Goal: Task Accomplishment & Management: Manage account settings

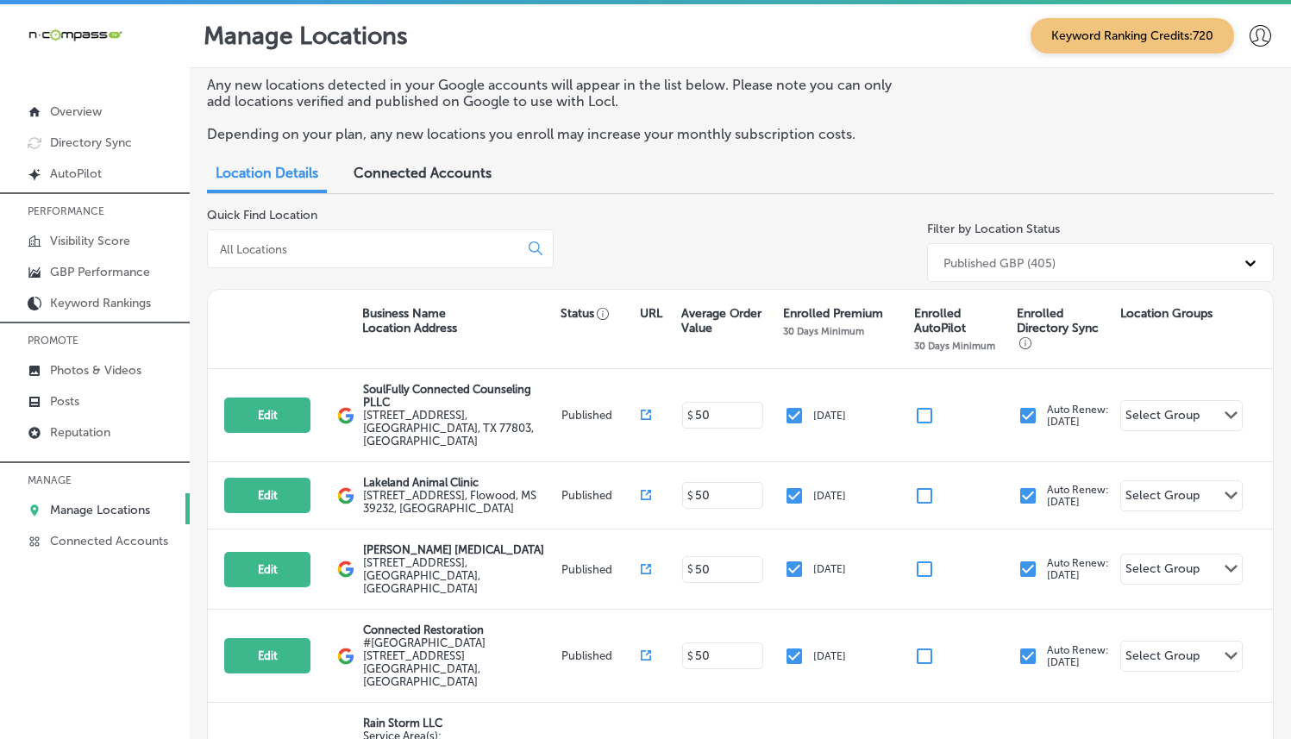
click at [372, 248] on input at bounding box center [366, 250] width 297 height 16
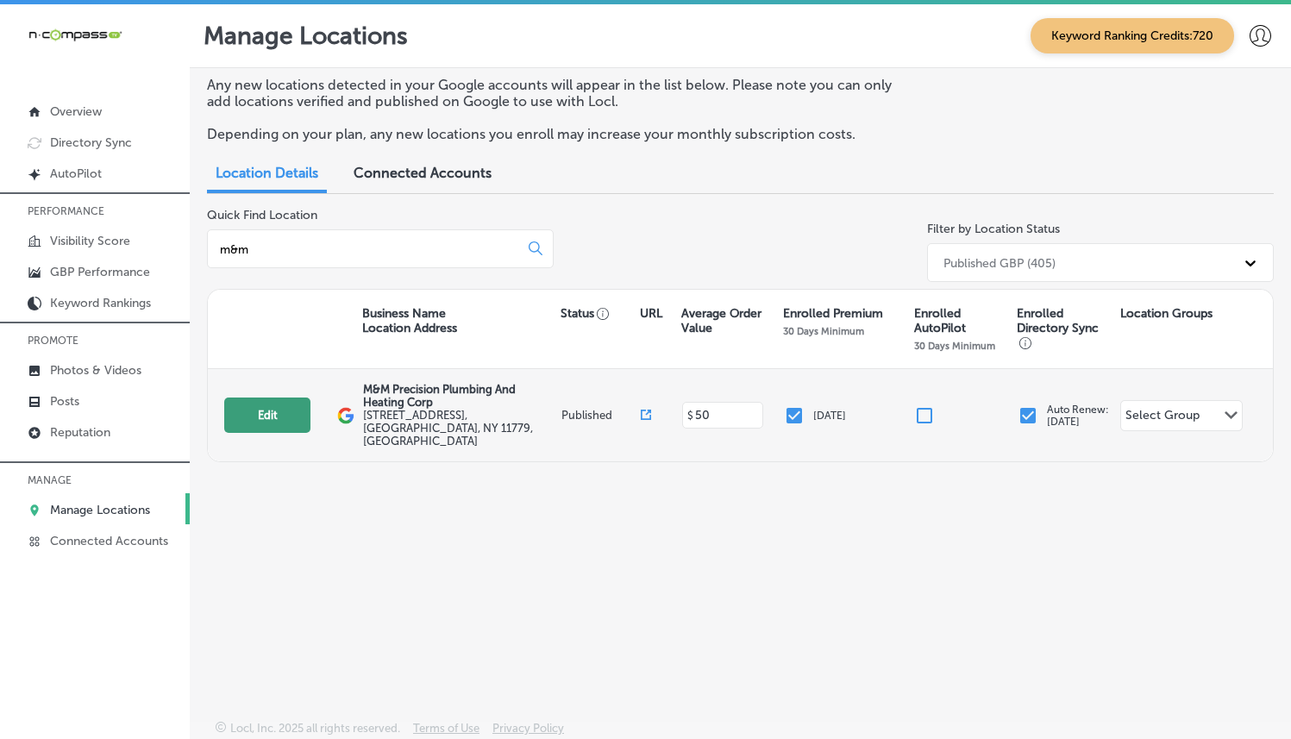
type input "m&m"
click at [282, 411] on button "Edit" at bounding box center [267, 415] width 86 height 35
select select "US"
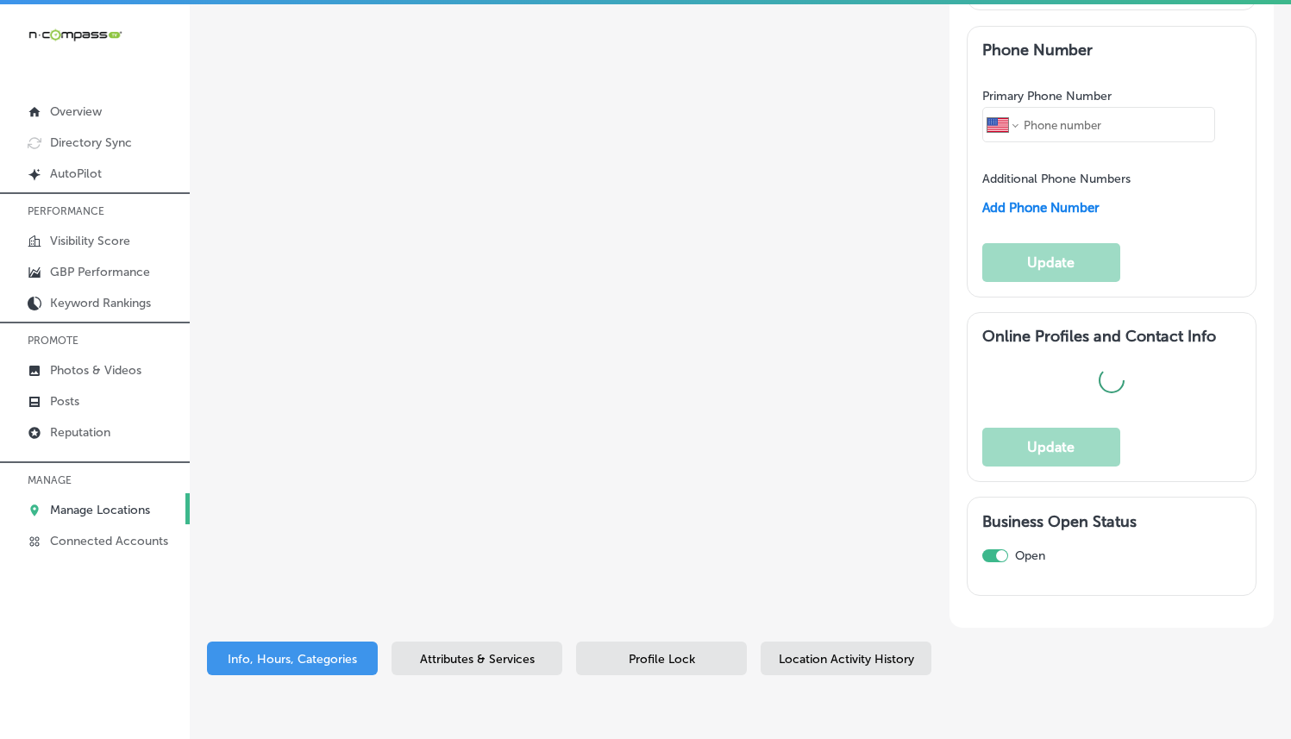
type input "M&M Precision Plumbing And Heating Corp"
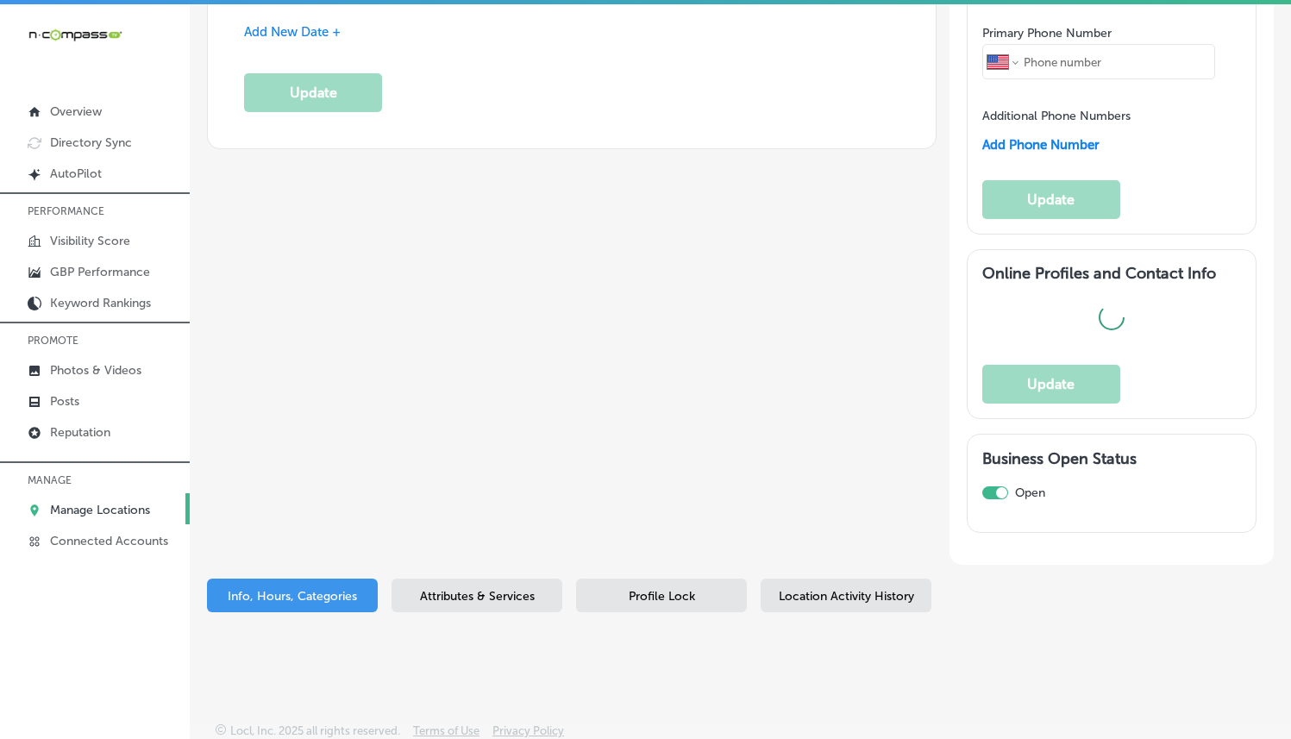
type input "[STREET_ADDRESS]"
type input "Ronkonkoma"
type input "11779"
type input "US"
type input "[URL][DOMAIN_NAME]"
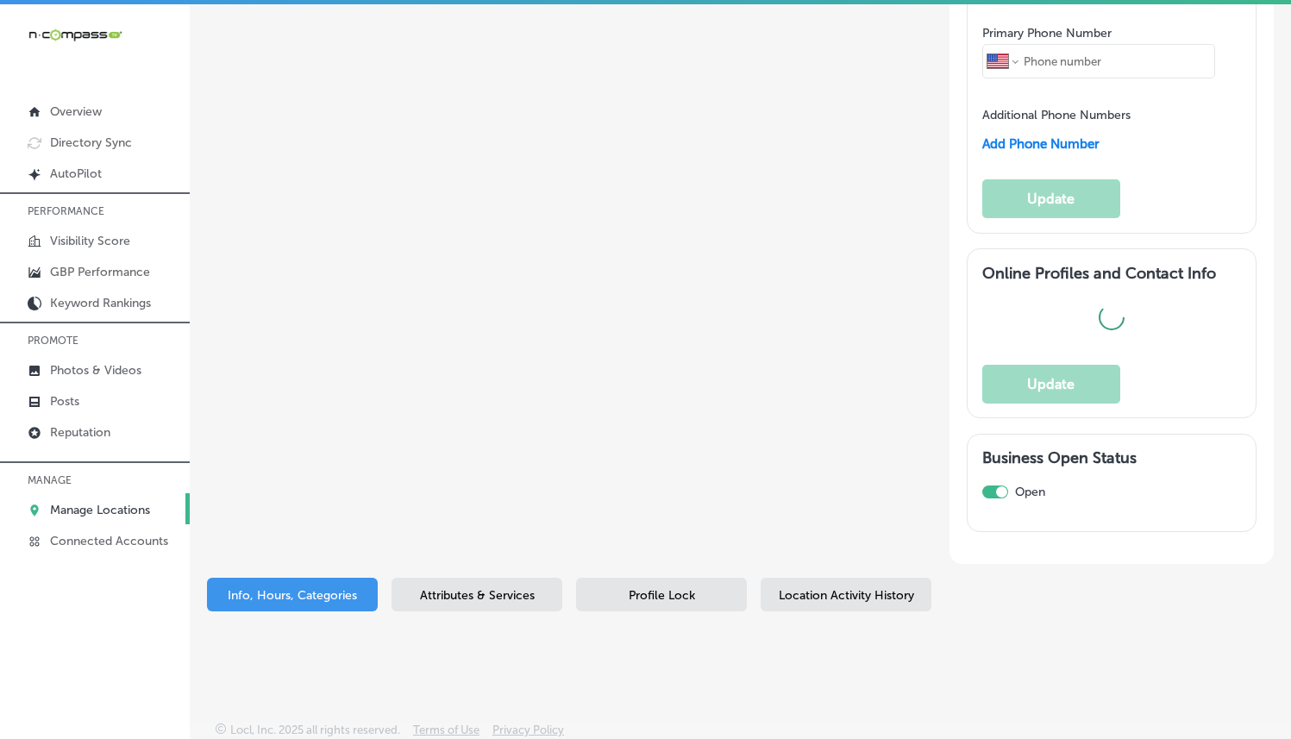
checkbox input "true"
type textarea "M&M Precision Plumbing and Heating Corp. is your trusted plumbing and heating s…"
type input "[PHONE_NUMBER]"
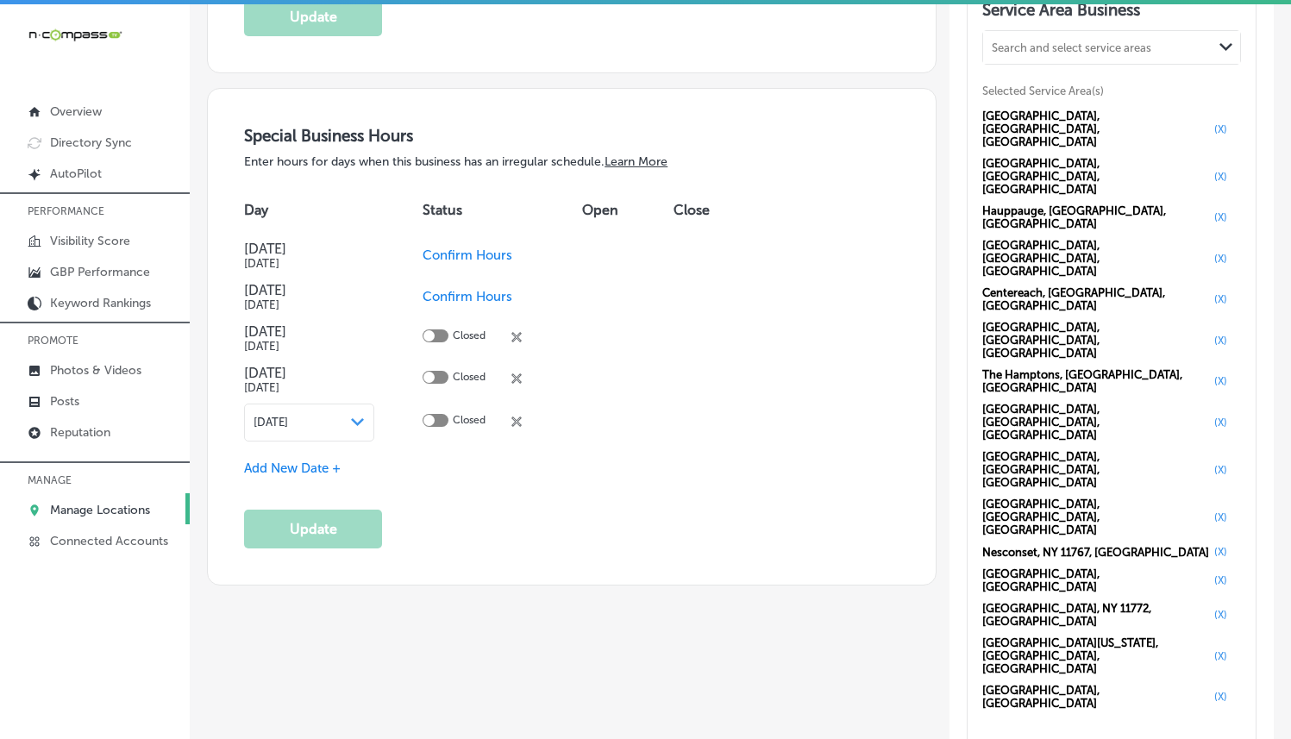
scroll to position [1627, 0]
